Goal: Navigation & Orientation: Go to known website

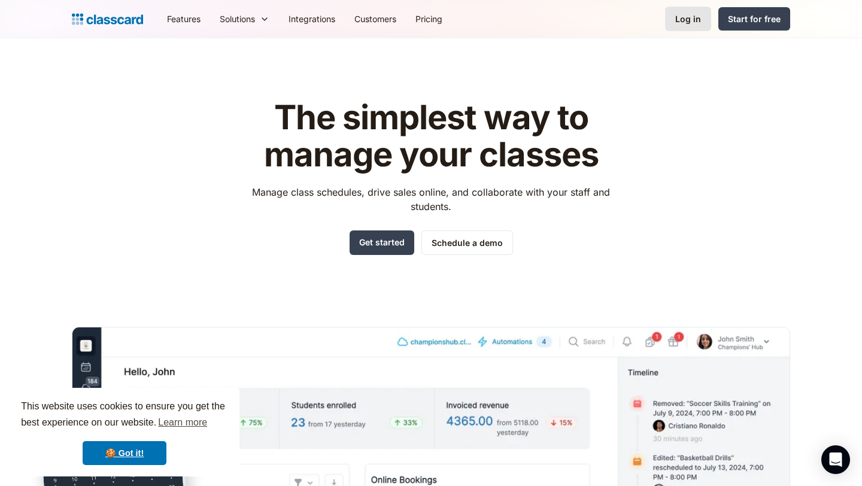
click at [692, 16] on div "Log in" at bounding box center [688, 19] width 26 height 13
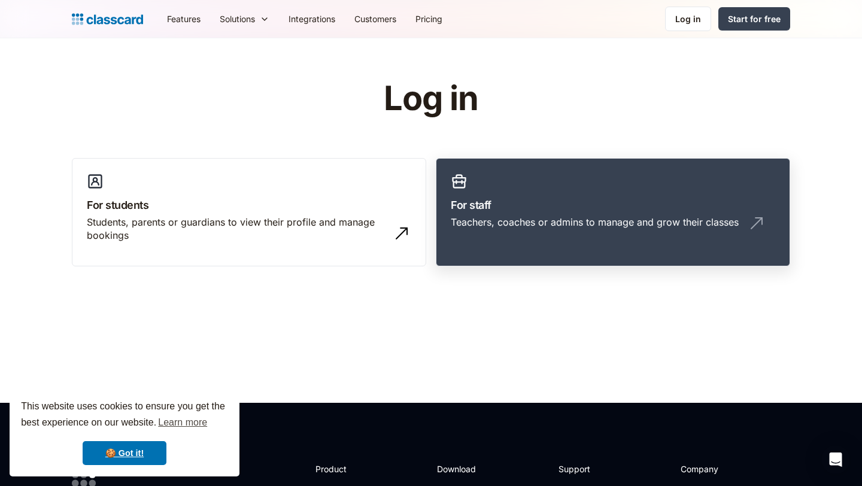
click at [479, 210] on h3 "For staff" at bounding box center [613, 205] width 325 height 16
